Goal: Information Seeking & Learning: Learn about a topic

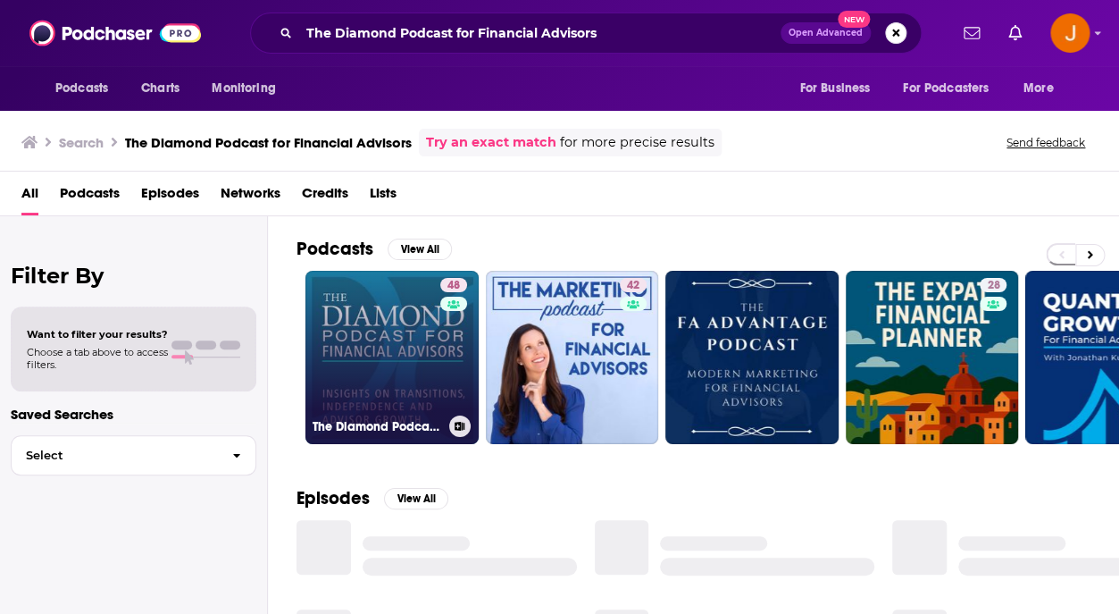
click at [389, 383] on link "48 The Diamond Podcast for Financial Advisors" at bounding box center [391, 357] width 173 height 173
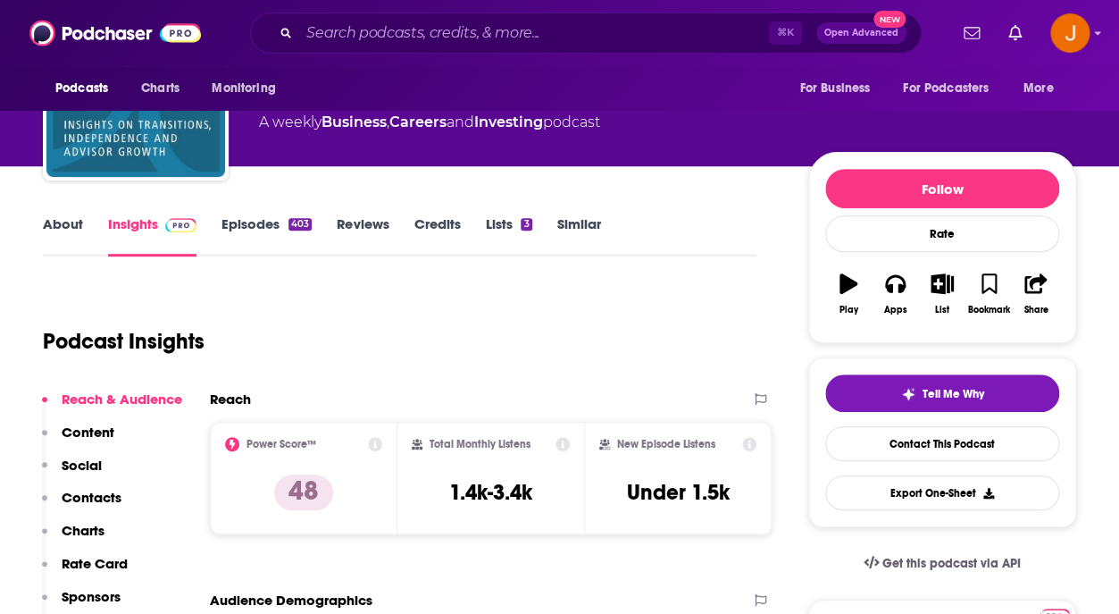
scroll to position [144, 0]
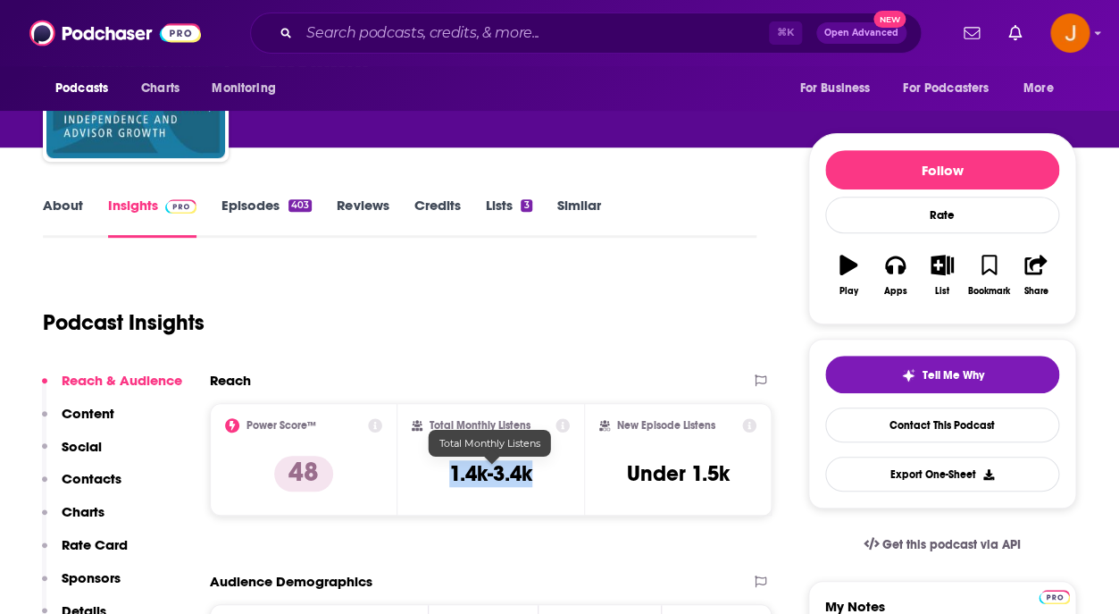
drag, startPoint x: 451, startPoint y: 477, endPoint x: 531, endPoint y: 481, distance: 80.5
click at [531, 481] on h3 "1.4k-3.4k" at bounding box center [490, 473] width 83 height 27
copy h3 "1.4k-3.4k"
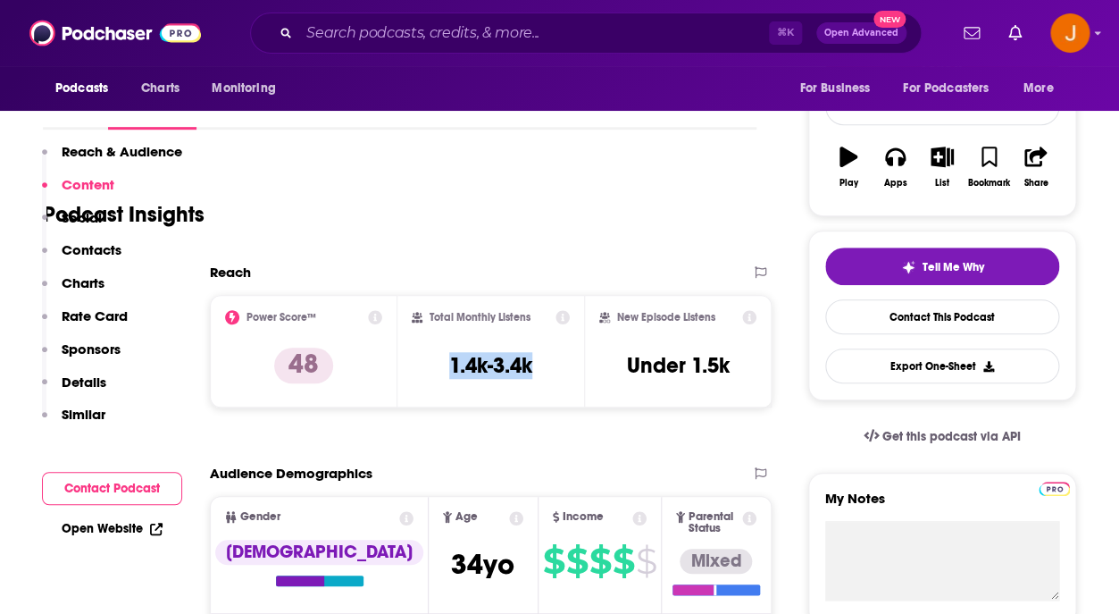
scroll to position [0, 0]
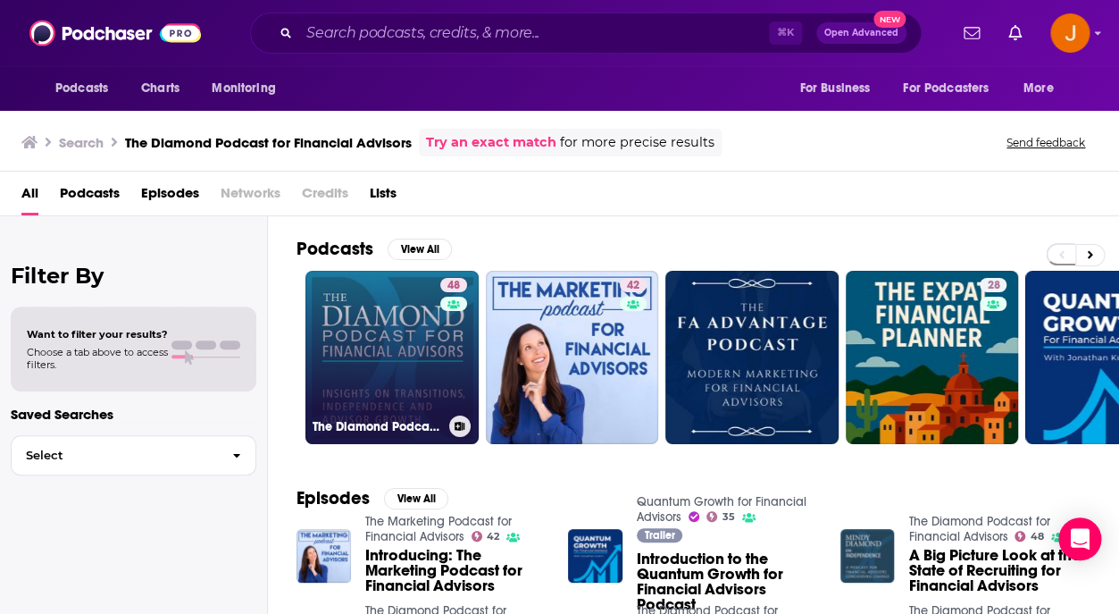
click at [387, 440] on link "48 The Diamond Podcast for Financial Advisors" at bounding box center [391, 357] width 173 height 173
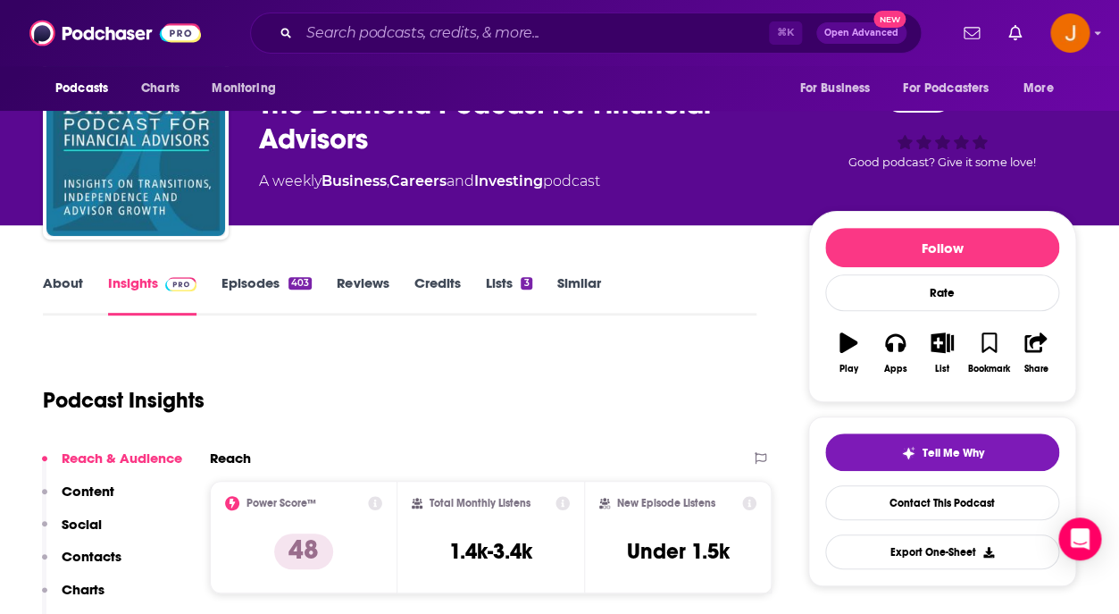
scroll to position [74, 0]
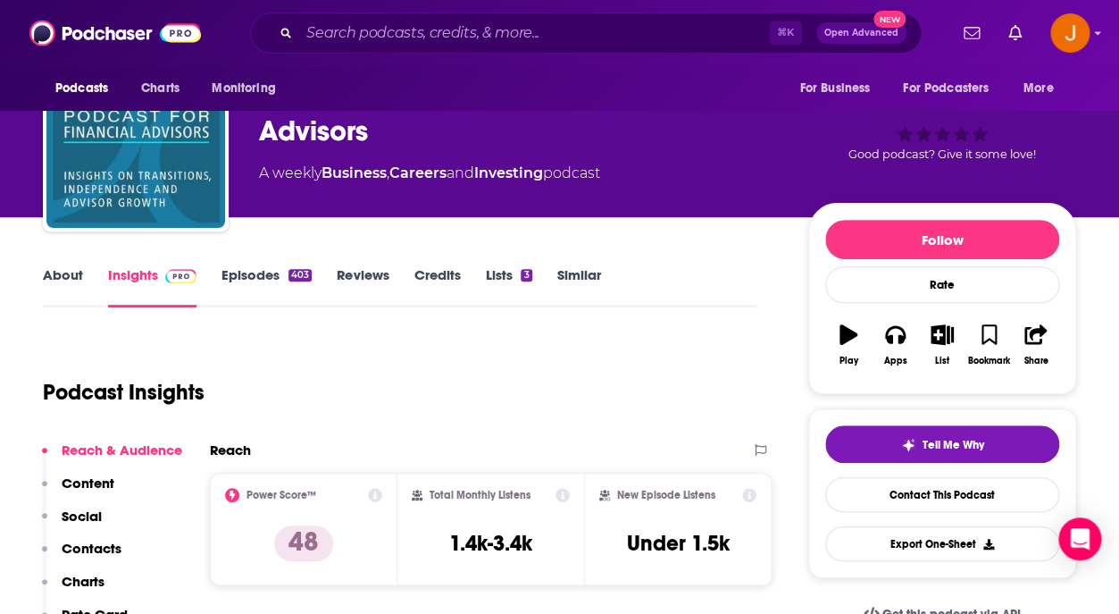
click at [68, 287] on link "About" at bounding box center [63, 286] width 40 height 41
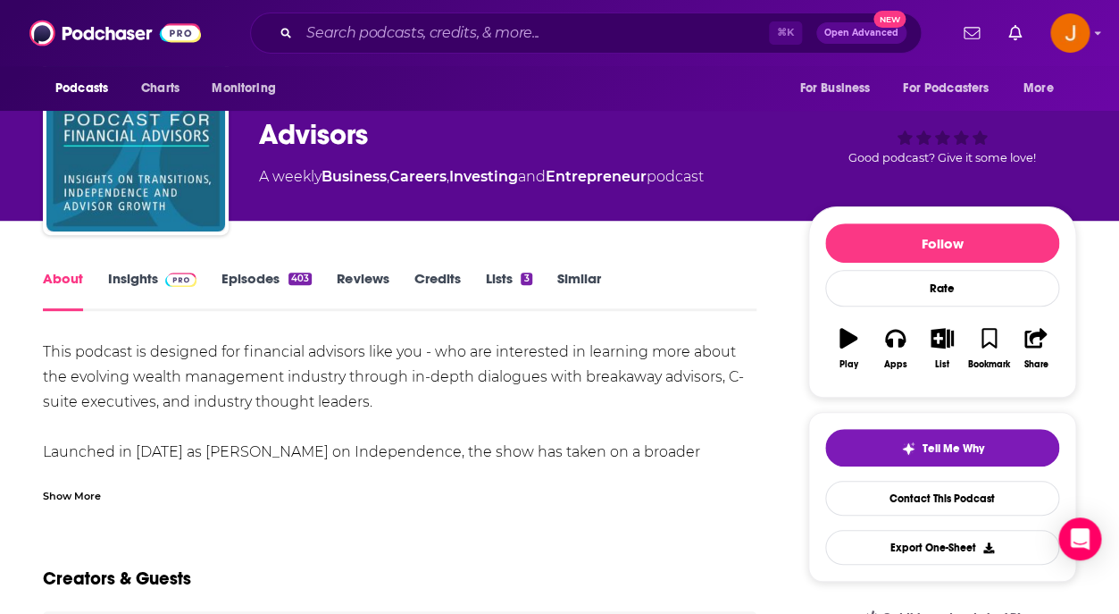
scroll to position [86, 0]
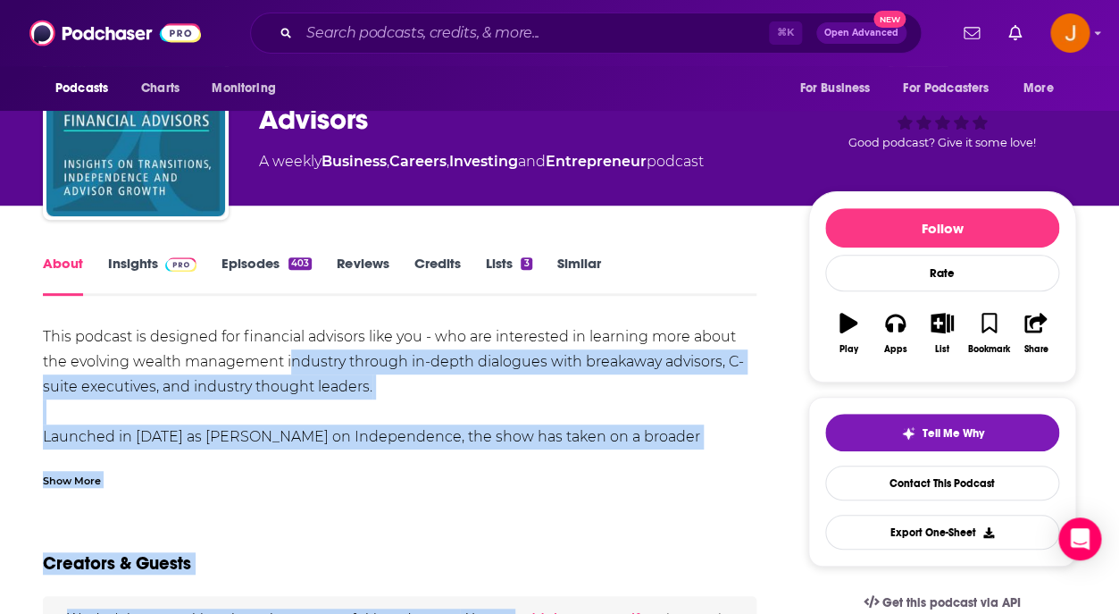
drag, startPoint x: 40, startPoint y: 334, endPoint x: 299, endPoint y: 363, distance: 260.7
drag, startPoint x: 39, startPoint y: 332, endPoint x: 187, endPoint y: 355, distance: 149.2
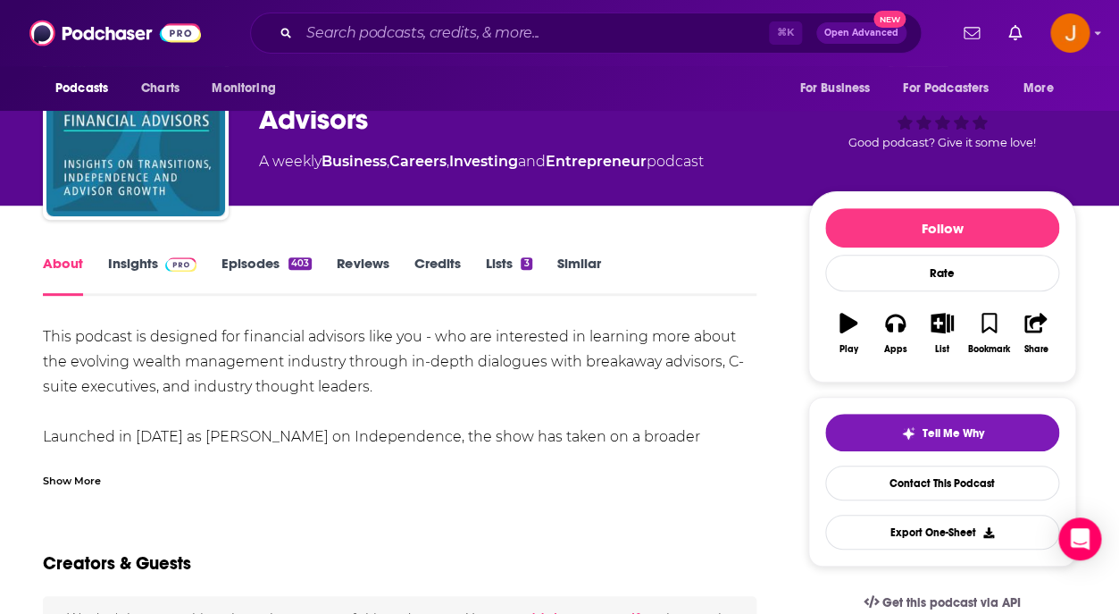
click at [82, 478] on div "Show More" at bounding box center [72, 479] width 58 height 17
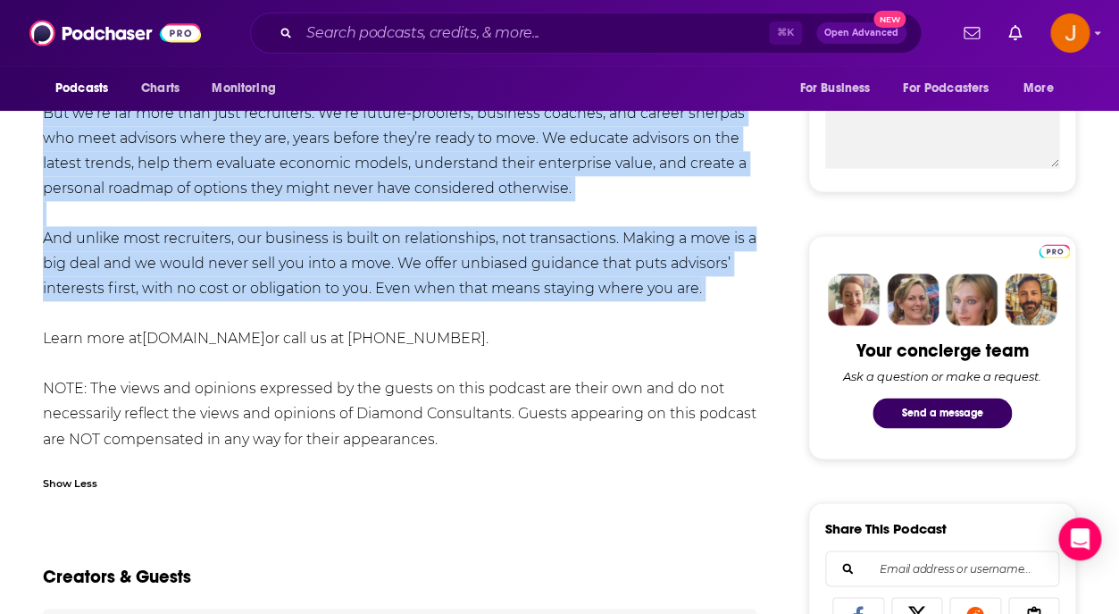
scroll to position [686, 0]
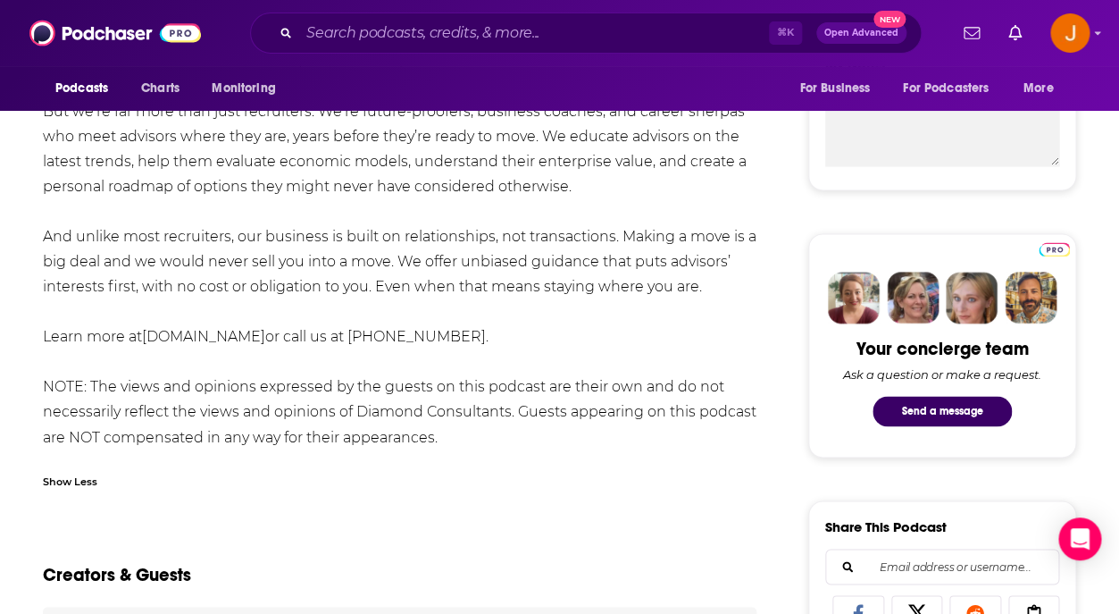
drag, startPoint x: 46, startPoint y: 263, endPoint x: 464, endPoint y: 450, distance: 458.9
click at [464, 449] on div "This podcast is designed for financial advisors like you - who are interested i…" at bounding box center [400, 86] width 714 height 725
copy div
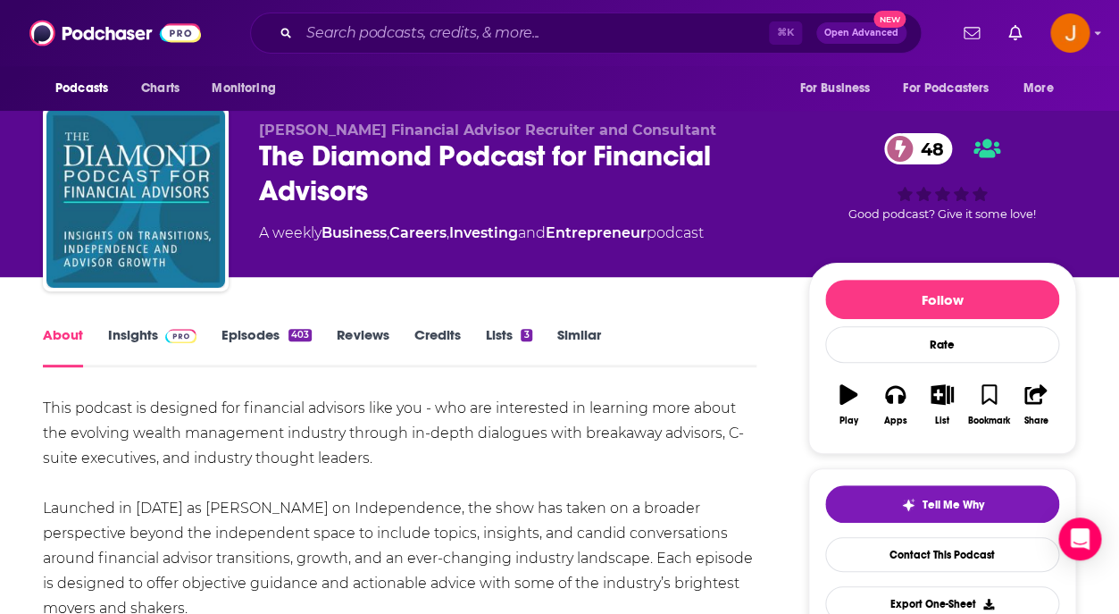
scroll to position [0, 0]
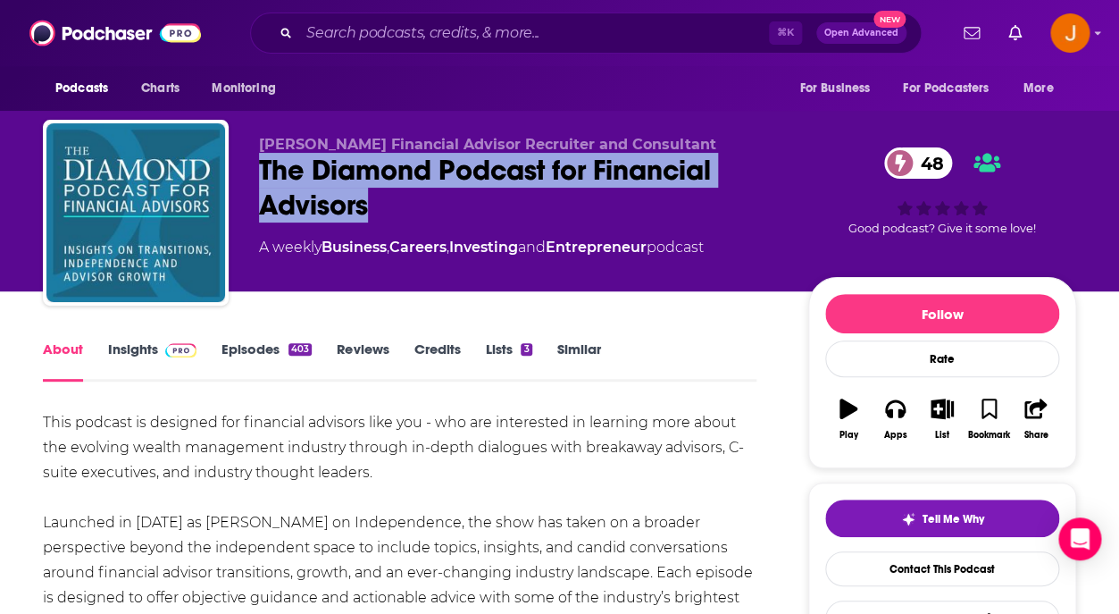
drag, startPoint x: 255, startPoint y: 171, endPoint x: 388, endPoint y: 207, distance: 137.8
click at [388, 208] on div "[PERSON_NAME] Financial Advisor Recruiter and Consultant The Diamond Podcast fo…" at bounding box center [559, 216] width 1033 height 193
copy h1 "The Diamond Podcast for Financial Advisors"
